Goal: Task Accomplishment & Management: Manage account settings

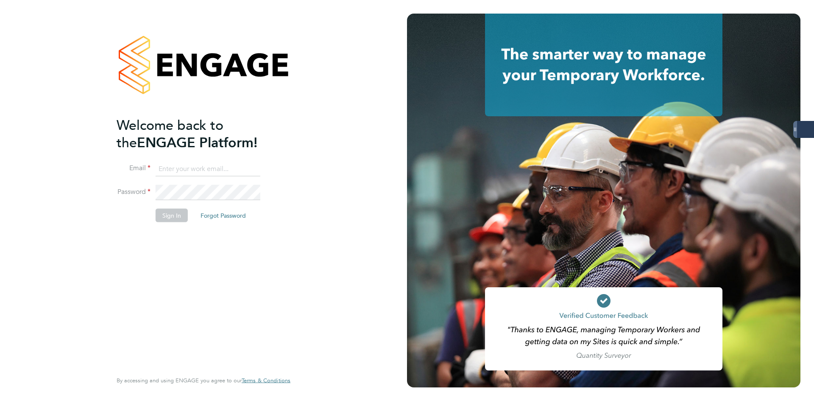
type input "codonovan@skilledcareers.co.uk"
drag, startPoint x: 134, startPoint y: 217, endPoint x: 139, endPoint y: 218, distance: 5.2
click at [135, 217] on li "Sign In Forgot Password" at bounding box center [199, 219] width 165 height 22
click at [175, 214] on button "Sign In" at bounding box center [172, 215] width 32 height 14
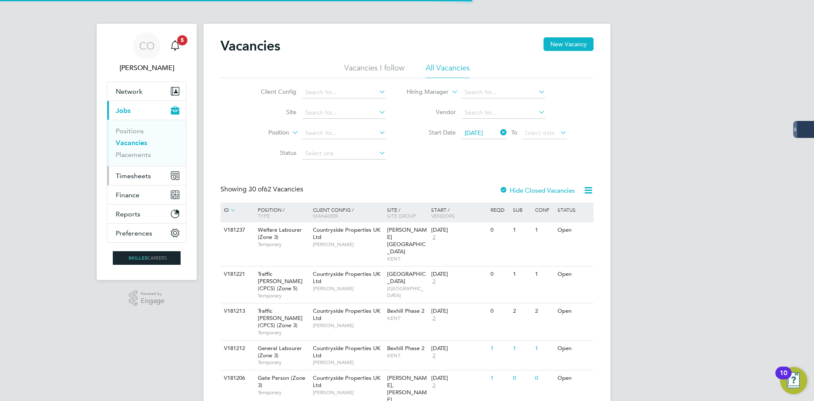
click at [131, 180] on button "Timesheets" at bounding box center [146, 175] width 79 height 19
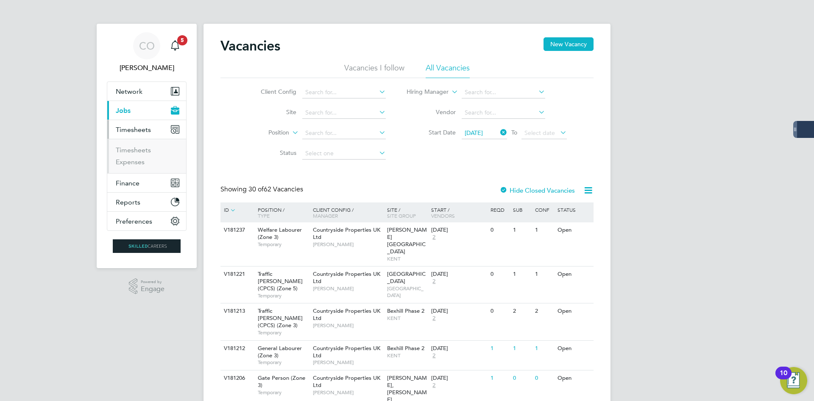
click at [138, 111] on button "Current page: Jobs" at bounding box center [146, 110] width 79 height 19
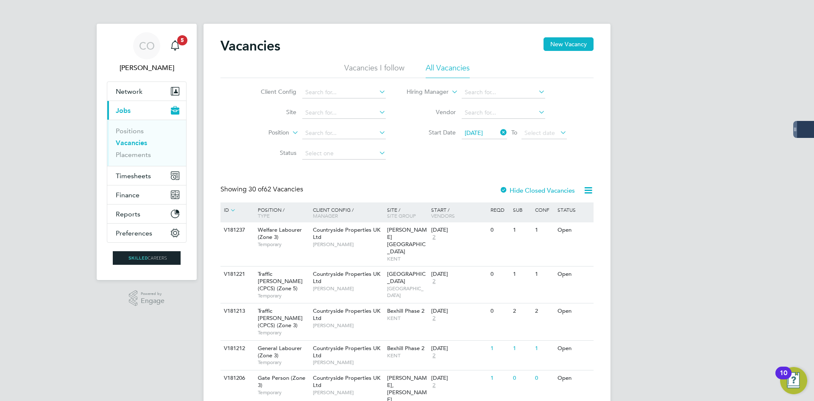
click at [131, 140] on link "Vacancies" at bounding box center [131, 143] width 31 height 8
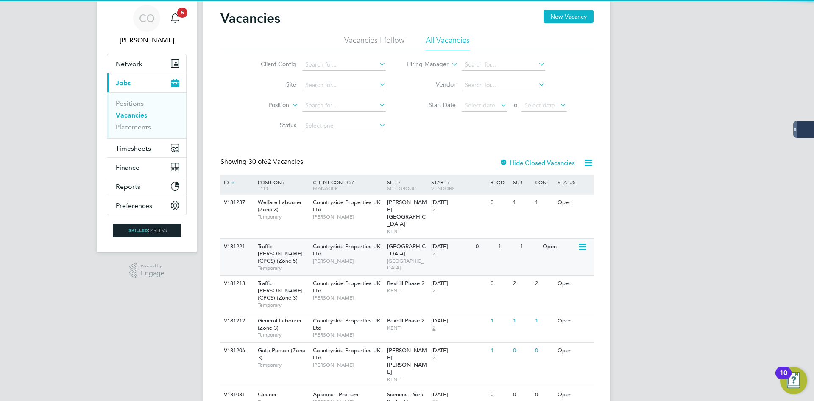
scroll to position [42, 0]
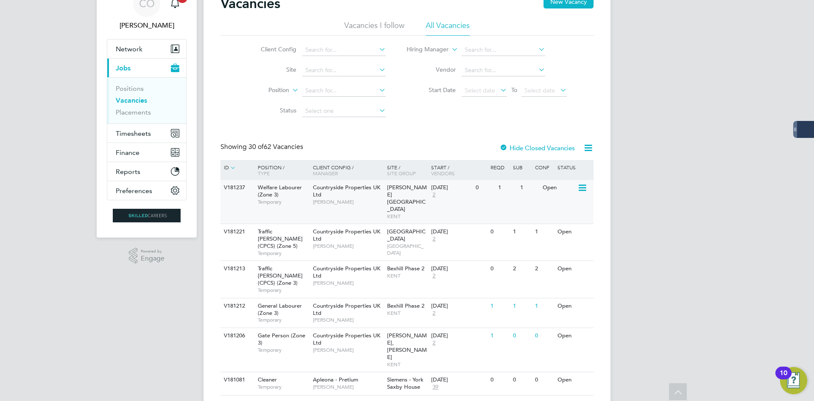
click at [489, 190] on div "0" at bounding box center [485, 188] width 22 height 16
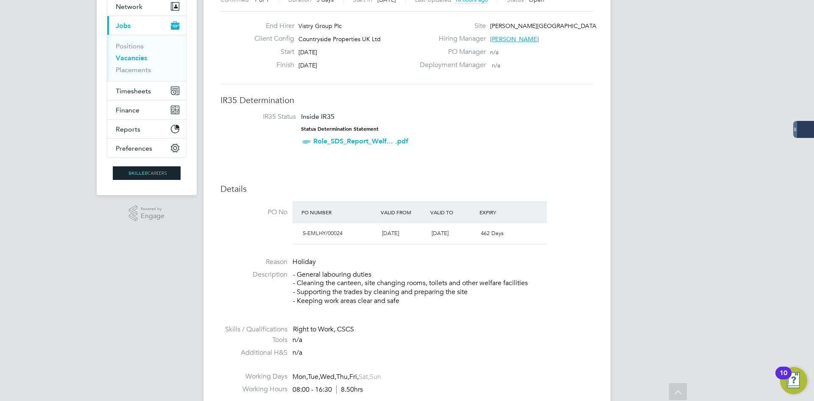
drag, startPoint x: 651, startPoint y: 293, endPoint x: 634, endPoint y: 291, distance: 16.2
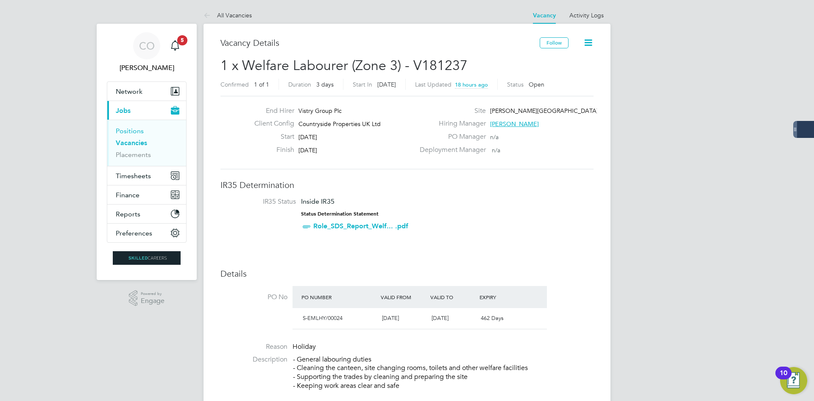
click at [131, 131] on link "Positions" at bounding box center [130, 131] width 28 height 8
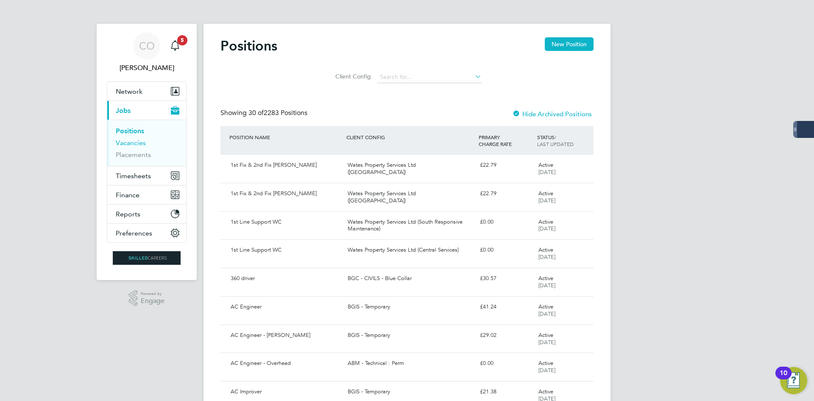
click at [133, 142] on link "Vacancies" at bounding box center [131, 143] width 30 height 8
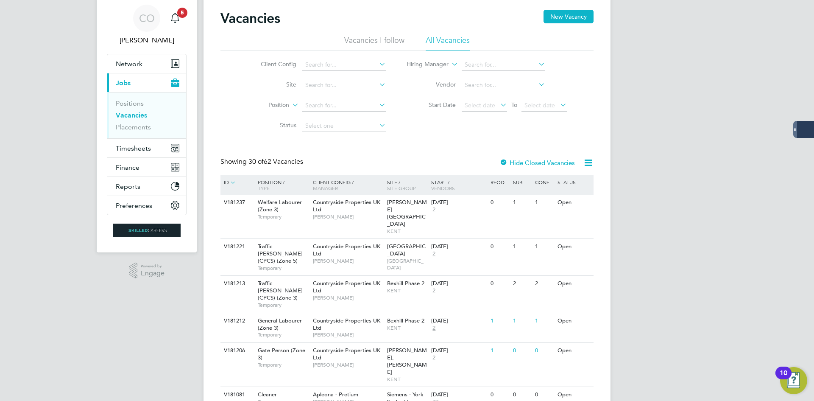
scroll to position [42, 0]
